Goal: Ask a question: Seek information or help from site administrators or community

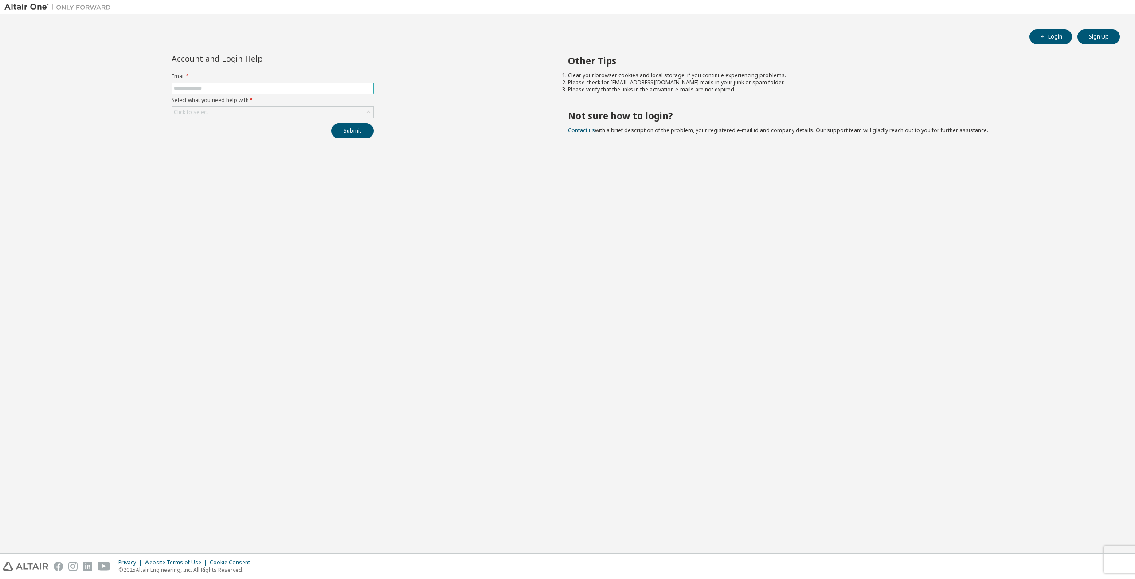
click at [204, 89] on input "text" at bounding box center [273, 88] width 198 height 7
type input "**********"
click at [225, 112] on div "Click to select" at bounding box center [272, 112] width 201 height 11
click at [225, 133] on li "I forgot my password" at bounding box center [272, 136] width 200 height 12
click at [345, 129] on button "Submit" at bounding box center [352, 130] width 43 height 15
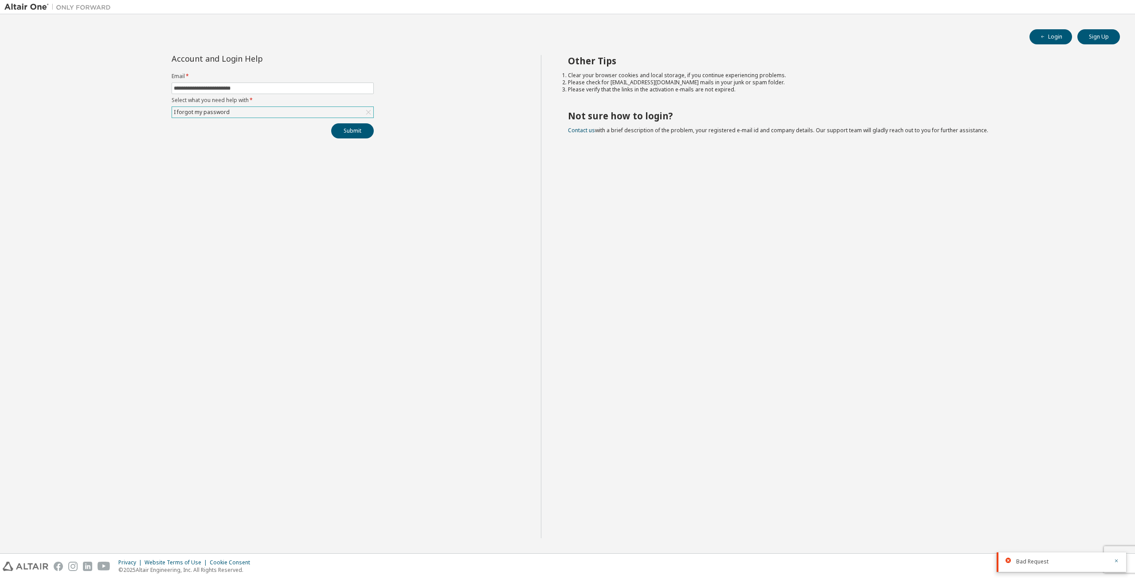
click at [1039, 562] on span "Bad Request" at bounding box center [1033, 561] width 32 height 7
click at [1118, 558] on button "button" at bounding box center [1116, 562] width 5 height 8
click at [315, 108] on div "I forgot my password" at bounding box center [272, 112] width 201 height 11
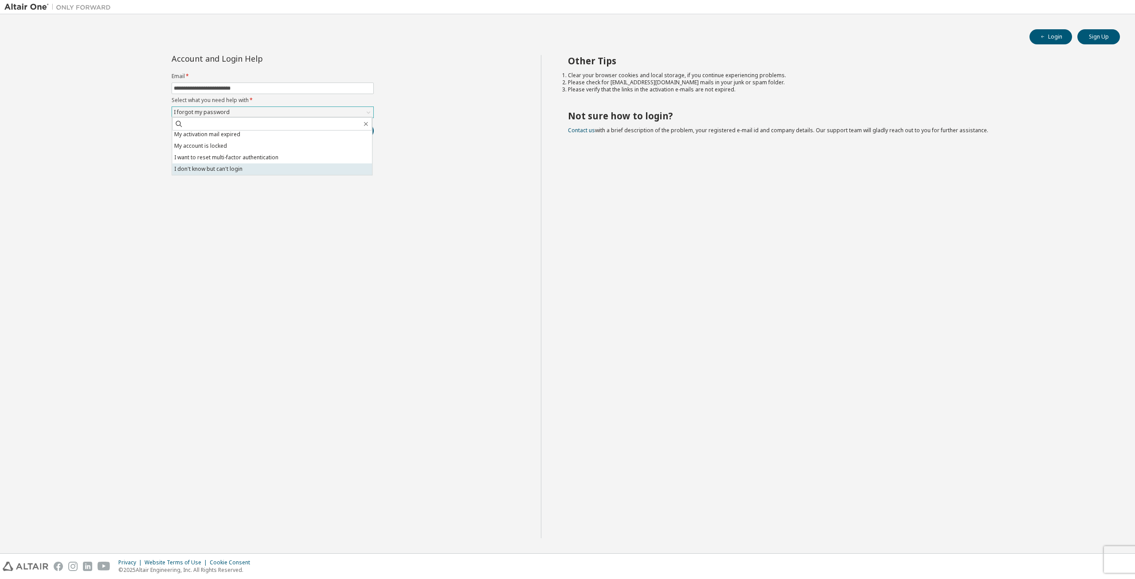
click at [322, 172] on li "I don't know but can't login" at bounding box center [272, 169] width 200 height 12
click at [350, 137] on button "Submit" at bounding box center [352, 130] width 43 height 15
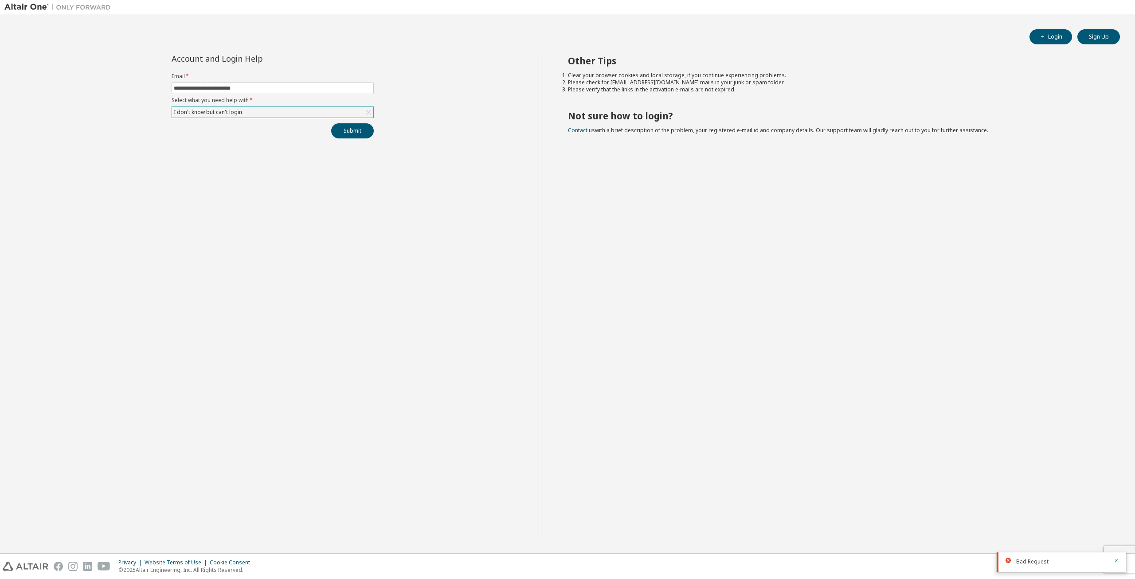
click at [1008, 562] on icon at bounding box center [1008, 560] width 5 height 5
click at [549, 373] on div "Other Tips Clear your browser cookies and local storage, if you continue experi…" at bounding box center [836, 296] width 590 height 483
click at [221, 113] on div "I don't know but can't login" at bounding box center [208, 112] width 71 height 10
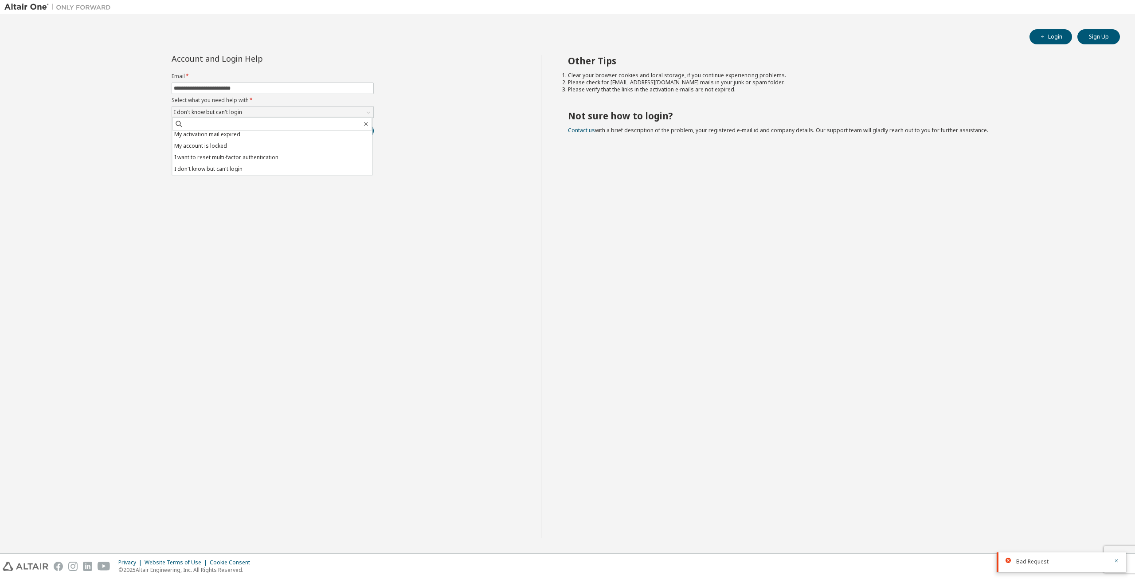
click at [261, 148] on li "My account is locked" at bounding box center [272, 146] width 200 height 12
click at [359, 134] on button "Submit" at bounding box center [352, 130] width 43 height 15
click at [301, 111] on div "My account is locked" at bounding box center [272, 112] width 201 height 11
click at [1119, 562] on icon "button" at bounding box center [1116, 560] width 5 height 5
click at [1118, 562] on icon "button" at bounding box center [1116, 560] width 5 height 5
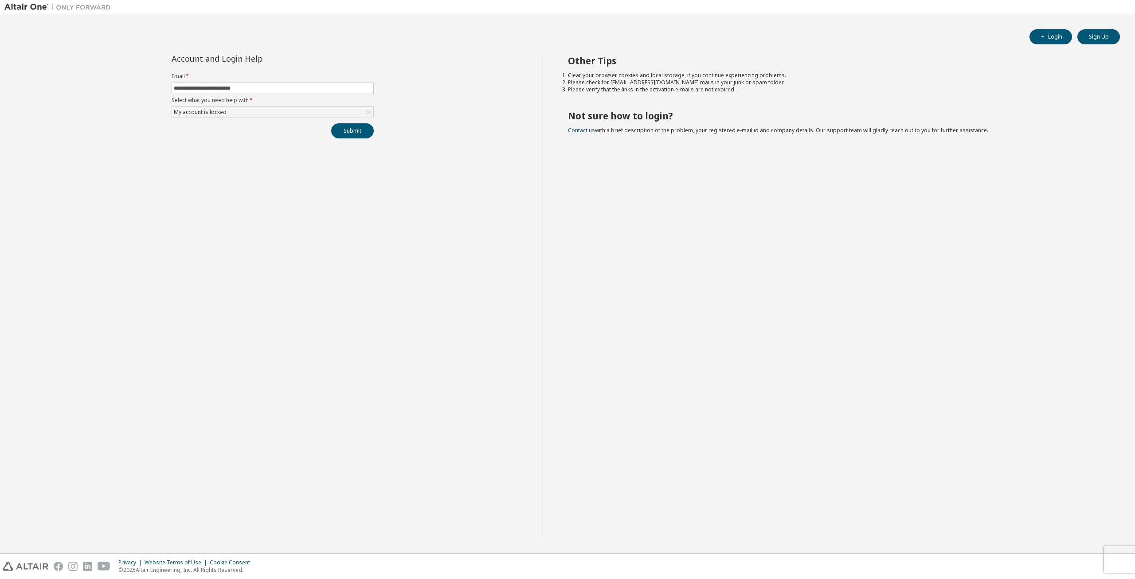
click at [1119, 578] on icon "button" at bounding box center [1116, 580] width 5 height 5
click at [1122, 546] on div "**********" at bounding box center [567, 302] width 1127 height 494
click at [288, 117] on div "My account is locked" at bounding box center [273, 112] width 202 height 12
click at [306, 110] on div "My account is locked" at bounding box center [272, 112] width 201 height 11
click at [271, 137] on li "My activation mail expired" at bounding box center [272, 135] width 200 height 12
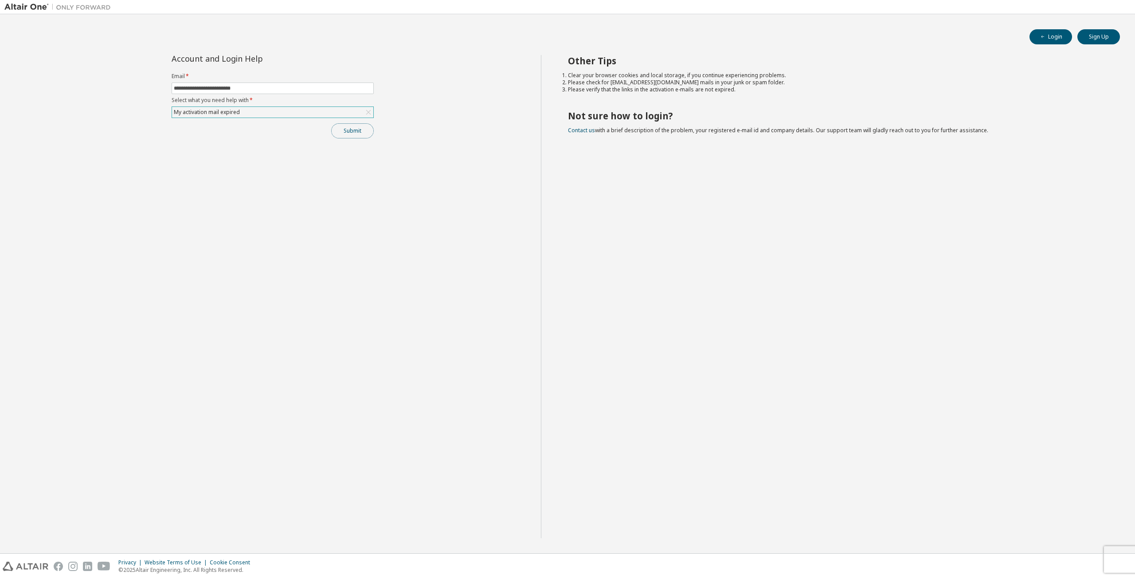
click at [362, 127] on button "Submit" at bounding box center [352, 130] width 43 height 15
click at [331, 119] on div "**********" at bounding box center [272, 96] width 213 height 83
click at [296, 115] on div "My activation mail expired" at bounding box center [272, 112] width 201 height 11
